Goal: Task Accomplishment & Management: Manage account settings

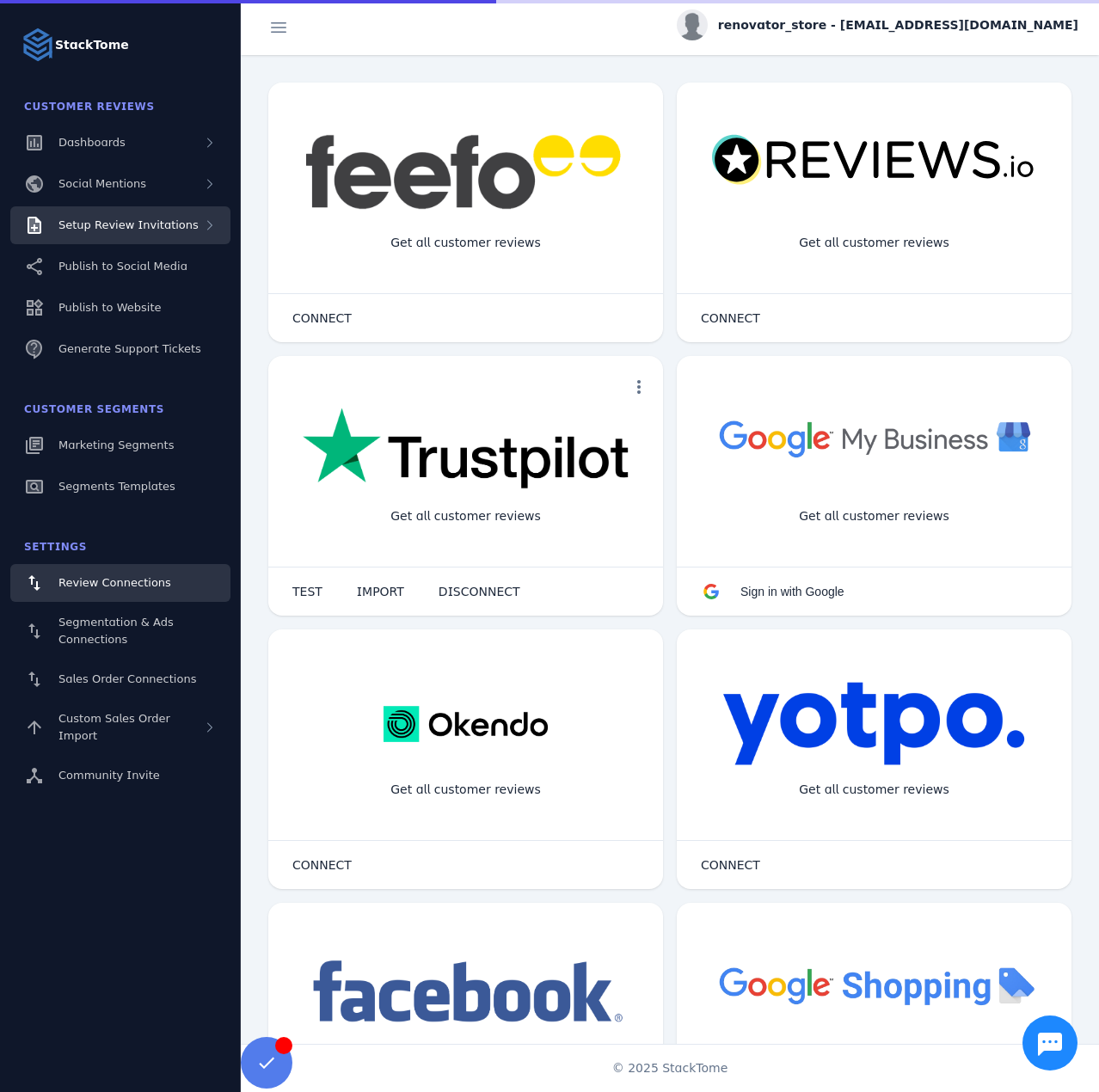
click at [135, 221] on span "Setup Review Invitations" at bounding box center [128, 225] width 140 height 12
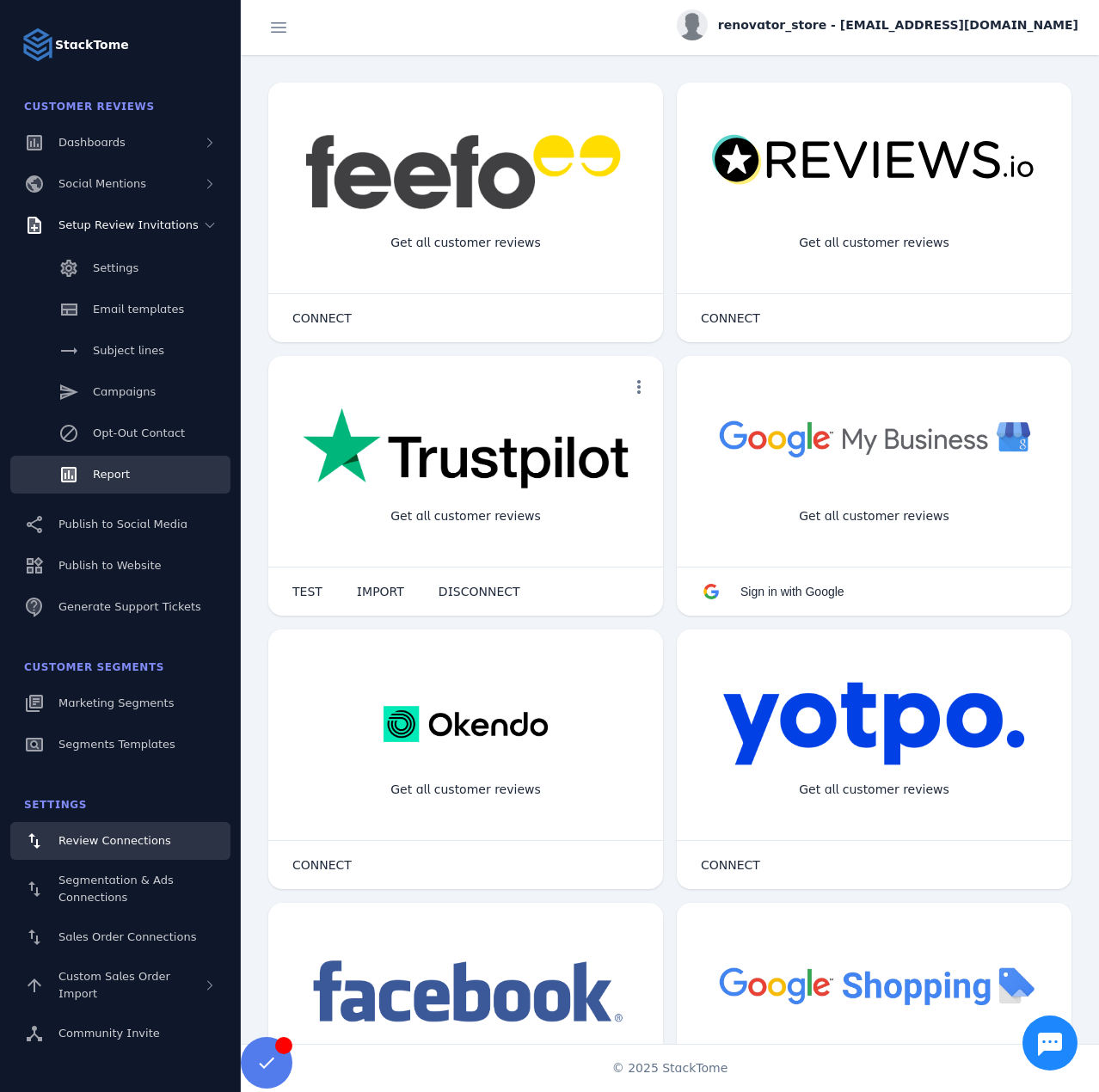
click at [125, 491] on link "Report" at bounding box center [120, 475] width 220 height 37
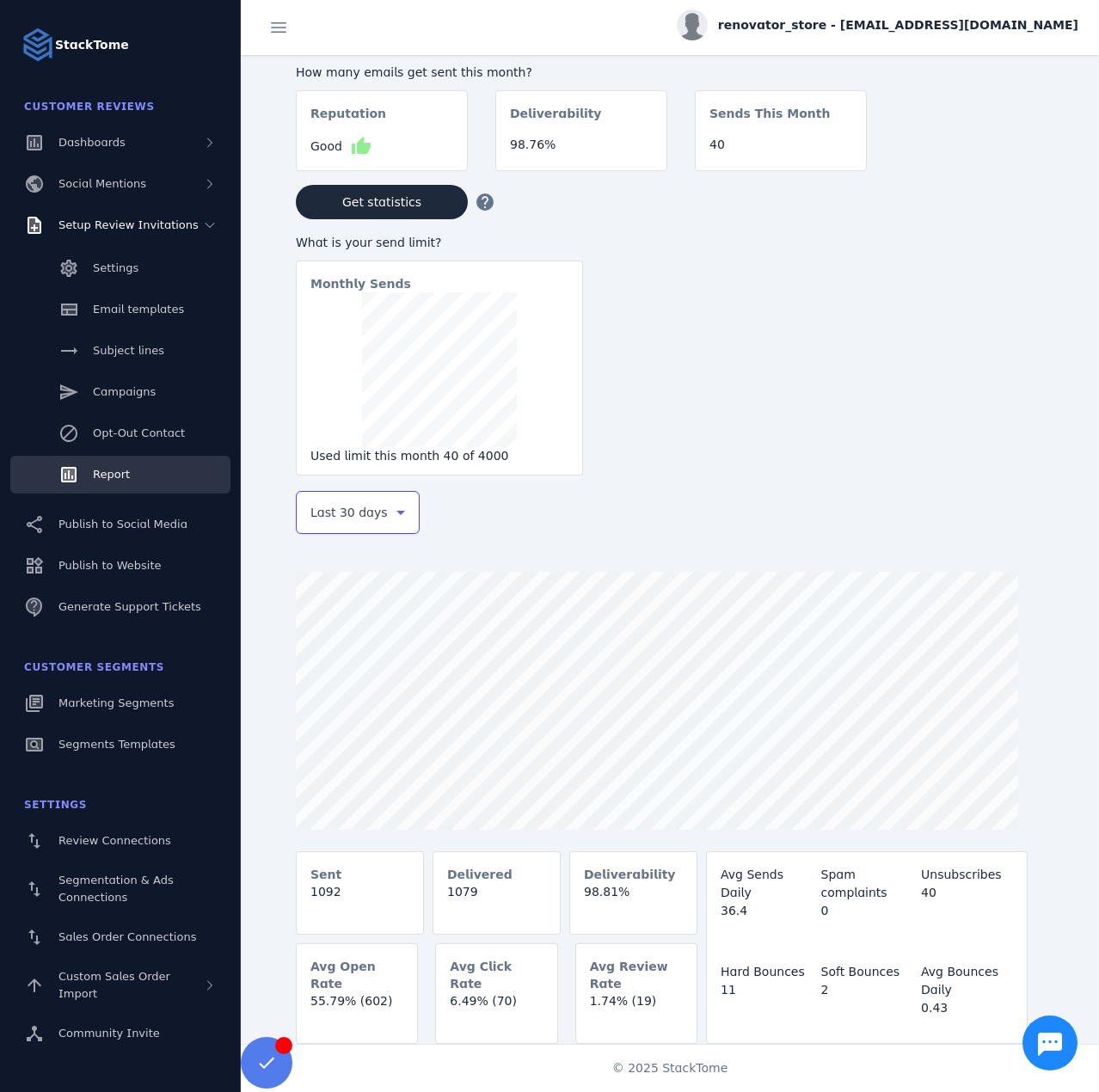
click at [360, 514] on span "Last 30 days" at bounding box center [349, 512] width 78 height 21
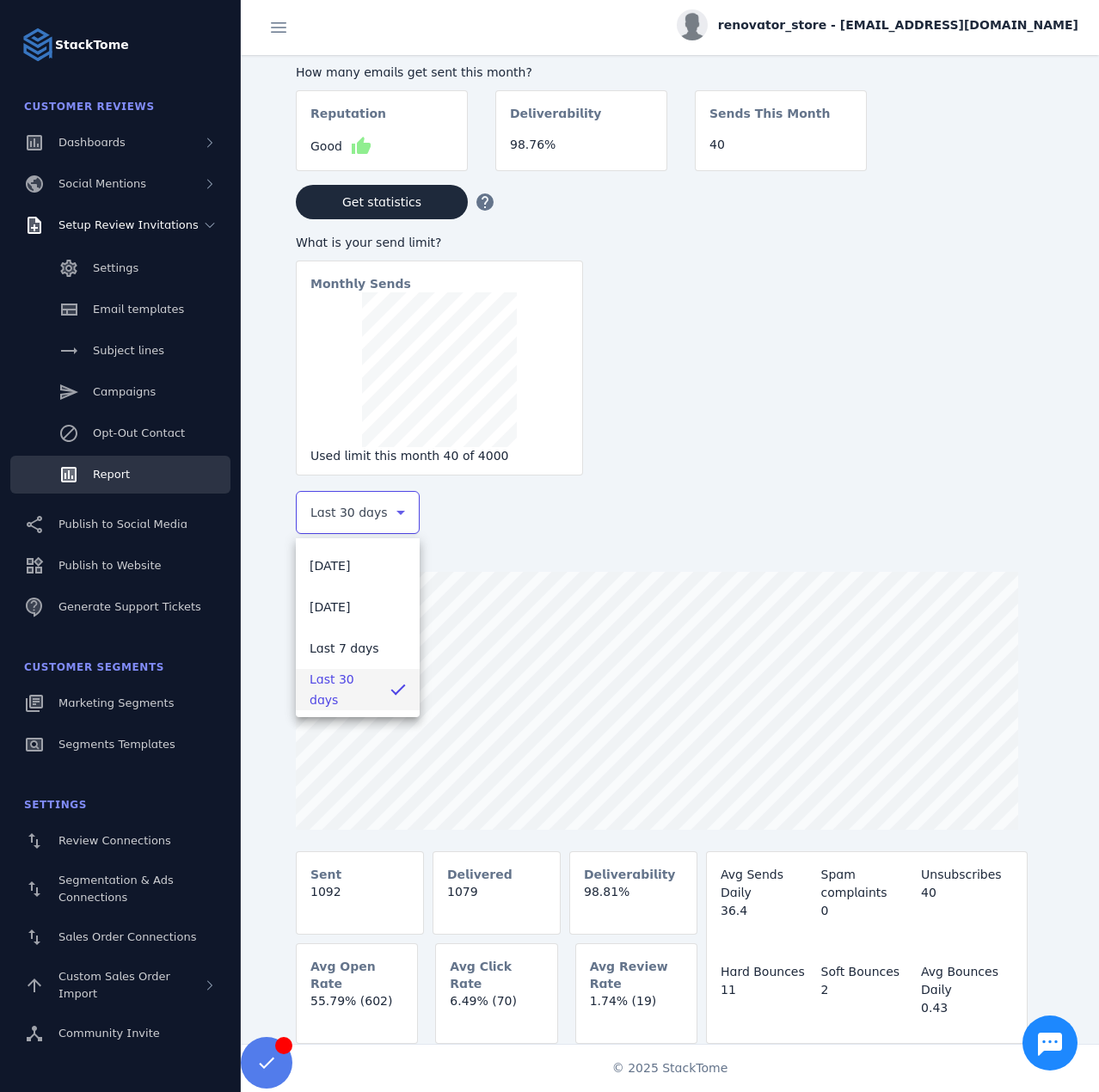
click at [928, 21] on div at bounding box center [550, 546] width 1099 height 1092
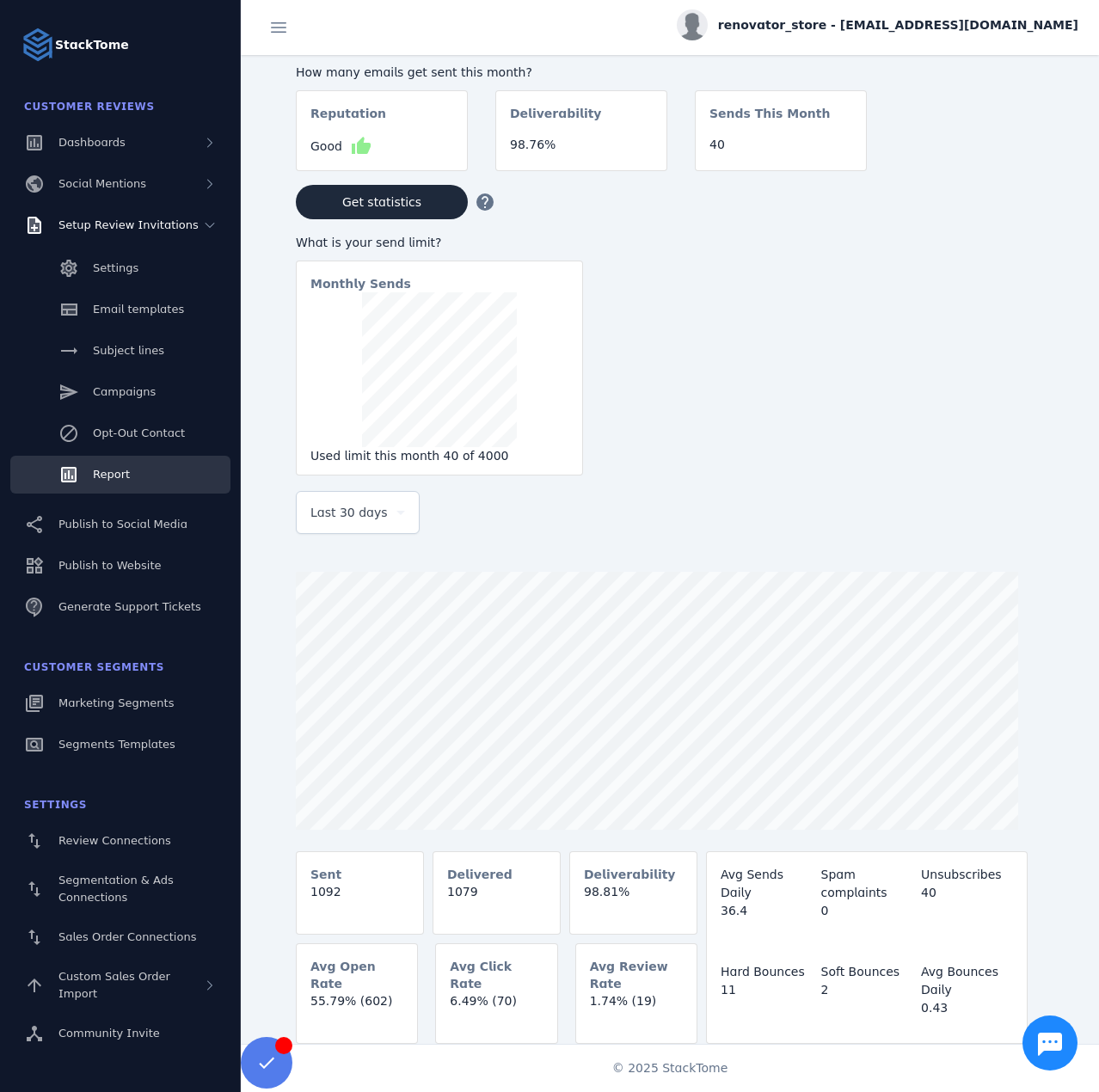
click at [962, 29] on span "renovator_store - [EMAIL_ADDRESS][DOMAIN_NAME]" at bounding box center [898, 25] width 360 height 18
click at [1007, 153] on button "Sign out" at bounding box center [1016, 166] width 124 height 41
